Goal: Information Seeking & Learning: Check status

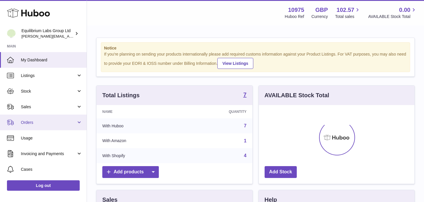
scroll to position [90, 156]
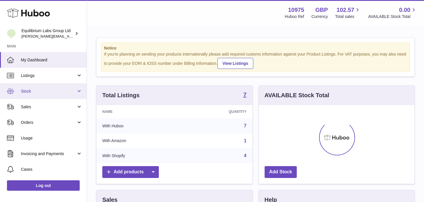
click at [55, 94] on span "Stock" at bounding box center [48, 92] width 55 height 6
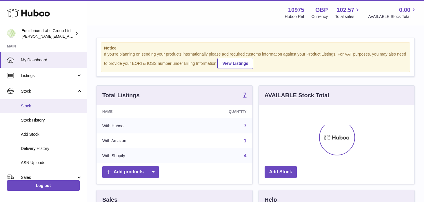
click at [54, 109] on span "Stock" at bounding box center [51, 106] width 61 height 6
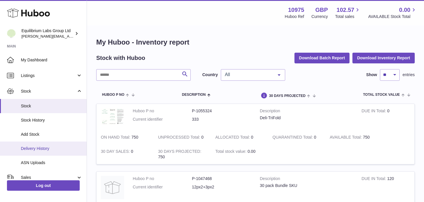
click at [63, 149] on span "Delivery History" at bounding box center [51, 149] width 61 height 6
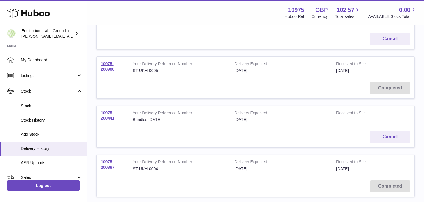
scroll to position [99, 0]
click at [383, 139] on button "Cancel" at bounding box center [390, 137] width 40 height 12
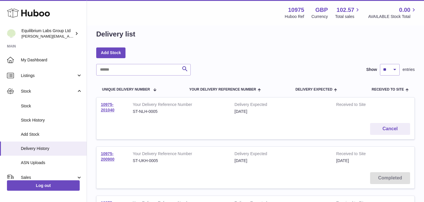
scroll to position [0, 0]
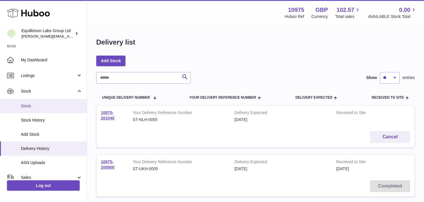
click at [66, 105] on span "Stock" at bounding box center [51, 106] width 61 height 6
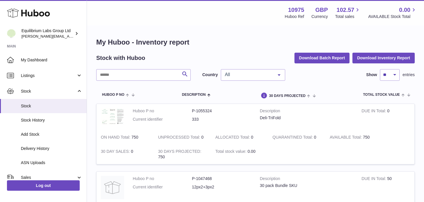
click at [245, 74] on span "All" at bounding box center [248, 75] width 50 height 6
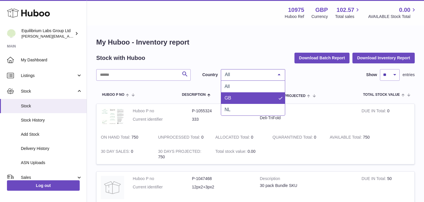
click at [241, 99] on span "GB" at bounding box center [253, 98] width 64 height 12
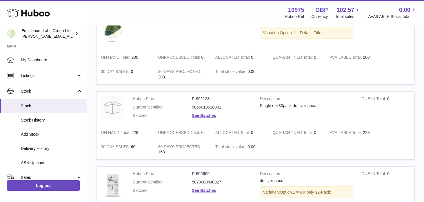
scroll to position [316, 0]
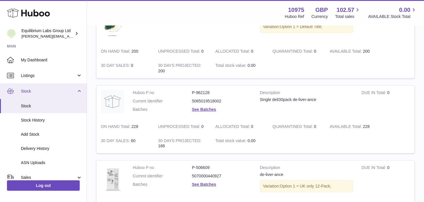
click at [73, 89] on span "Stock" at bounding box center [48, 92] width 55 height 6
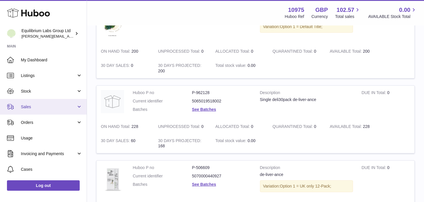
click at [76, 109] on link "Sales" at bounding box center [43, 107] width 87 height 16
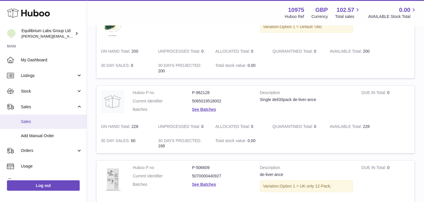
click at [56, 121] on span "Sales" at bounding box center [51, 122] width 61 height 6
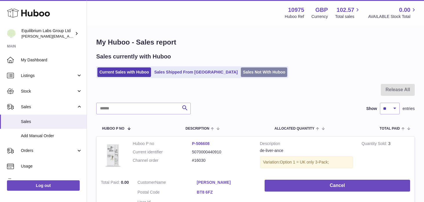
click at [241, 71] on link "Sales Not With Huboo" at bounding box center [264, 73] width 46 height 10
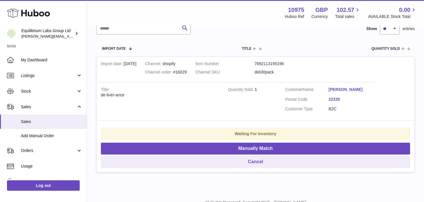
scroll to position [91, 0]
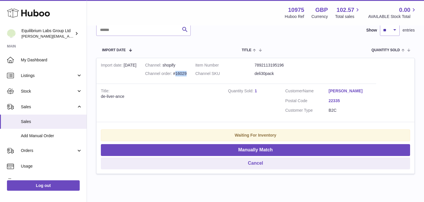
drag, startPoint x: 187, startPoint y: 74, endPoint x: 175, endPoint y: 75, distance: 12.0
click at [175, 75] on td "Channel shopify Channel order #16029" at bounding box center [166, 71] width 50 height 26
copy div "16029"
click at [216, 40] on div "Filter by Excluded Country Invalid/No Commodity Code Waiting for Inventory Not …" at bounding box center [255, 87] width 319 height 188
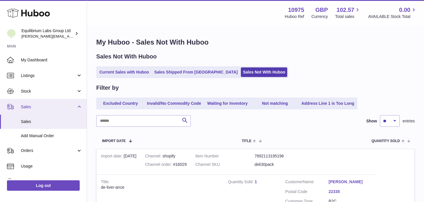
click at [85, 105] on link "Sales" at bounding box center [43, 107] width 87 height 16
